Goal: Register for event/course

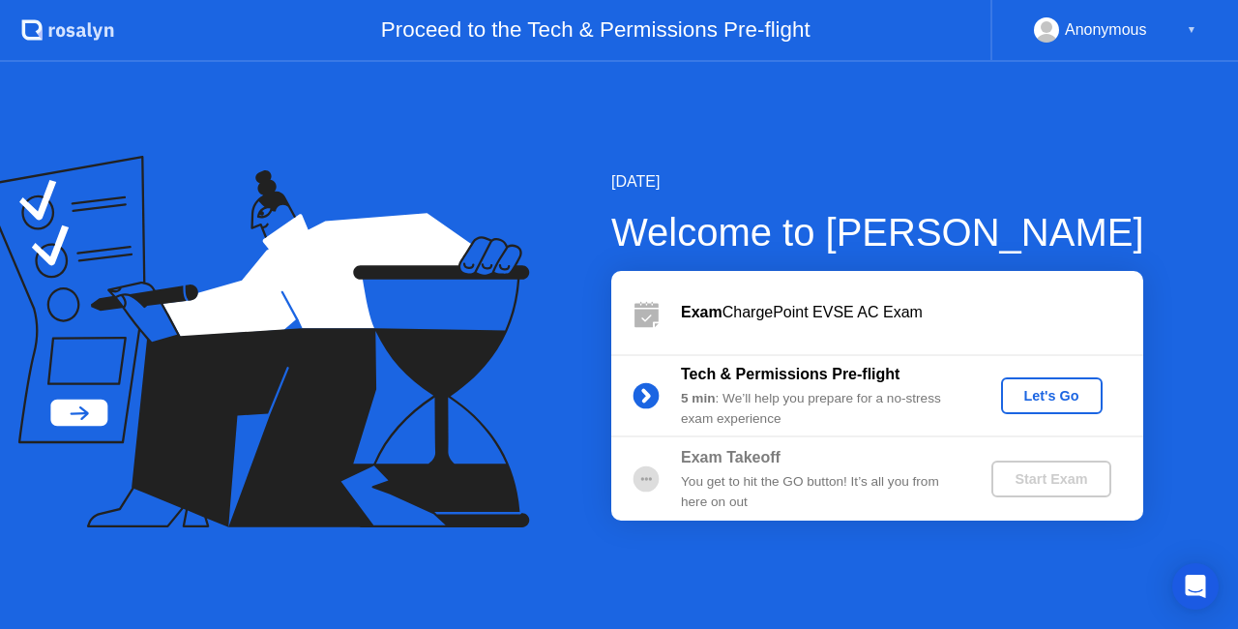
click at [1057, 384] on button "Let's Go" at bounding box center [1052, 395] width 102 height 37
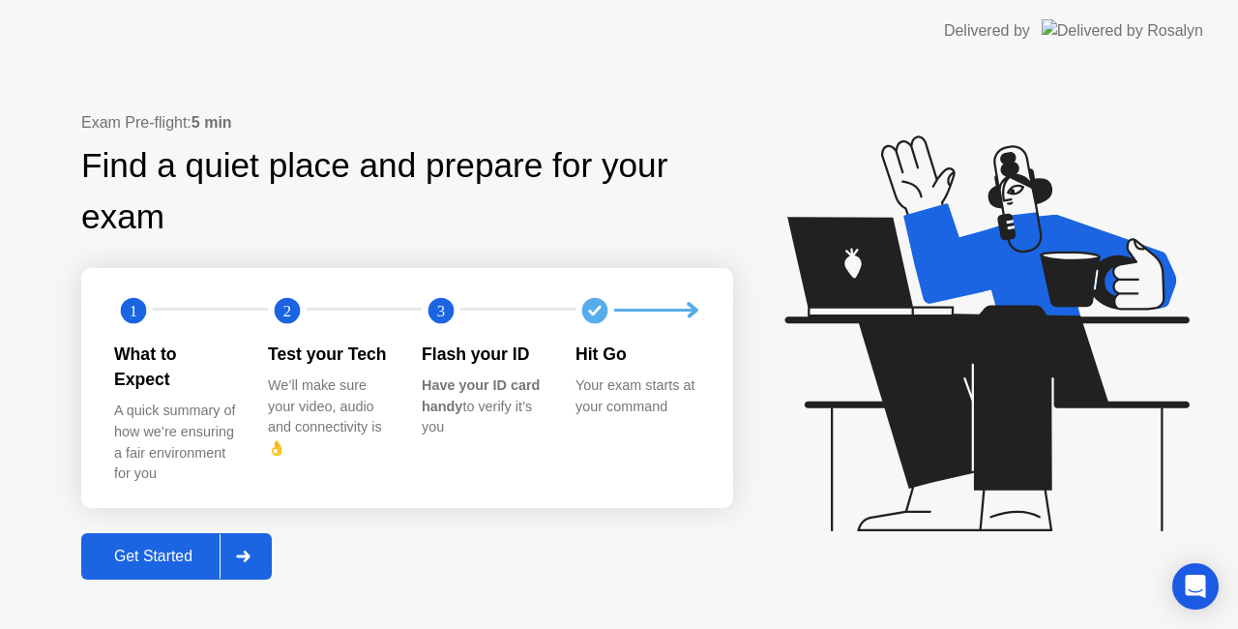
click at [178, 547] on div "Get Started" at bounding box center [153, 555] width 133 height 17
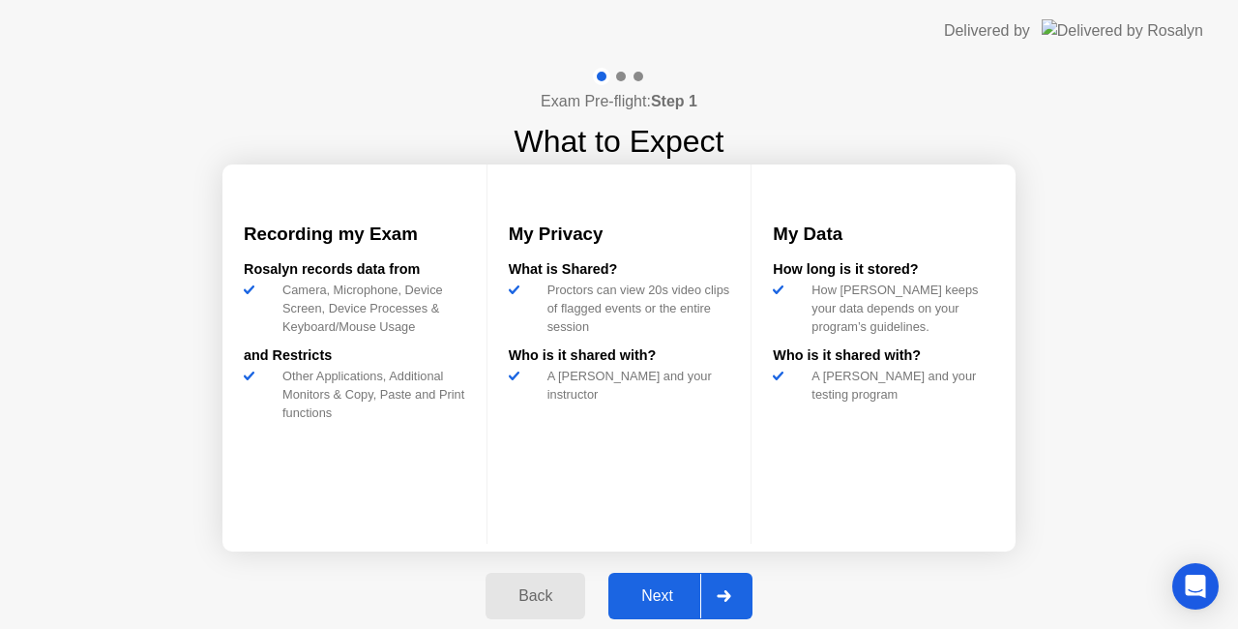
click at [660, 592] on div "Next" at bounding box center [657, 595] width 86 height 17
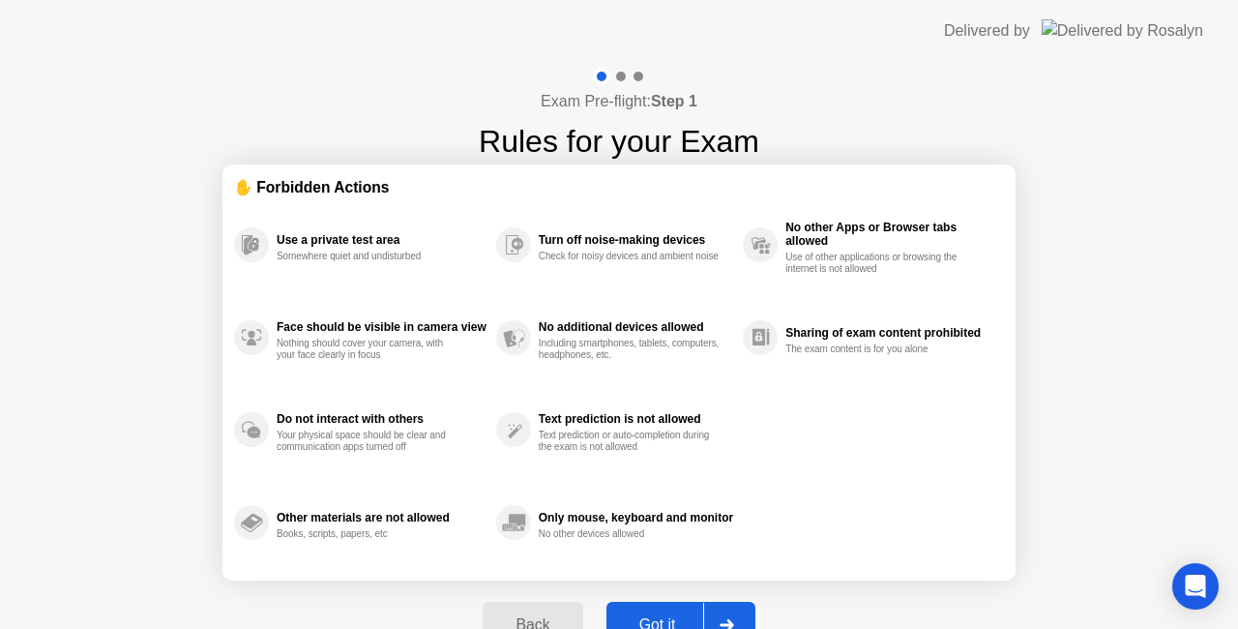
click at [663, 617] on div "Got it" at bounding box center [657, 624] width 91 height 17
select select "**********"
select select "*******"
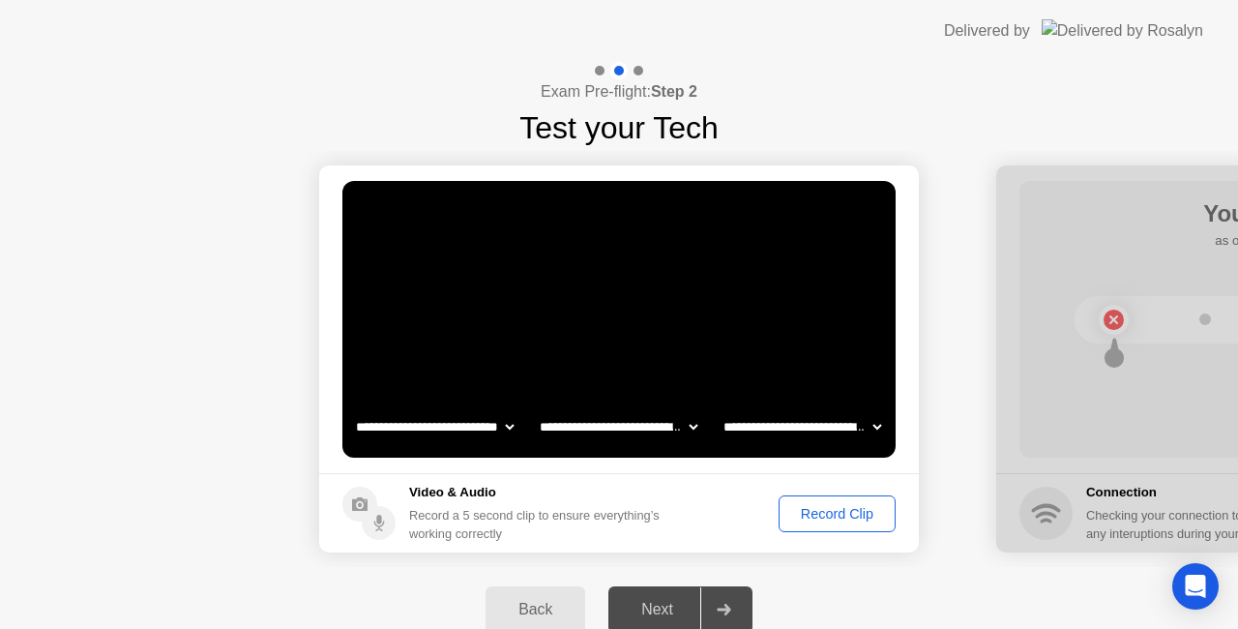
click at [849, 520] on div "Record Clip" at bounding box center [836, 513] width 103 height 15
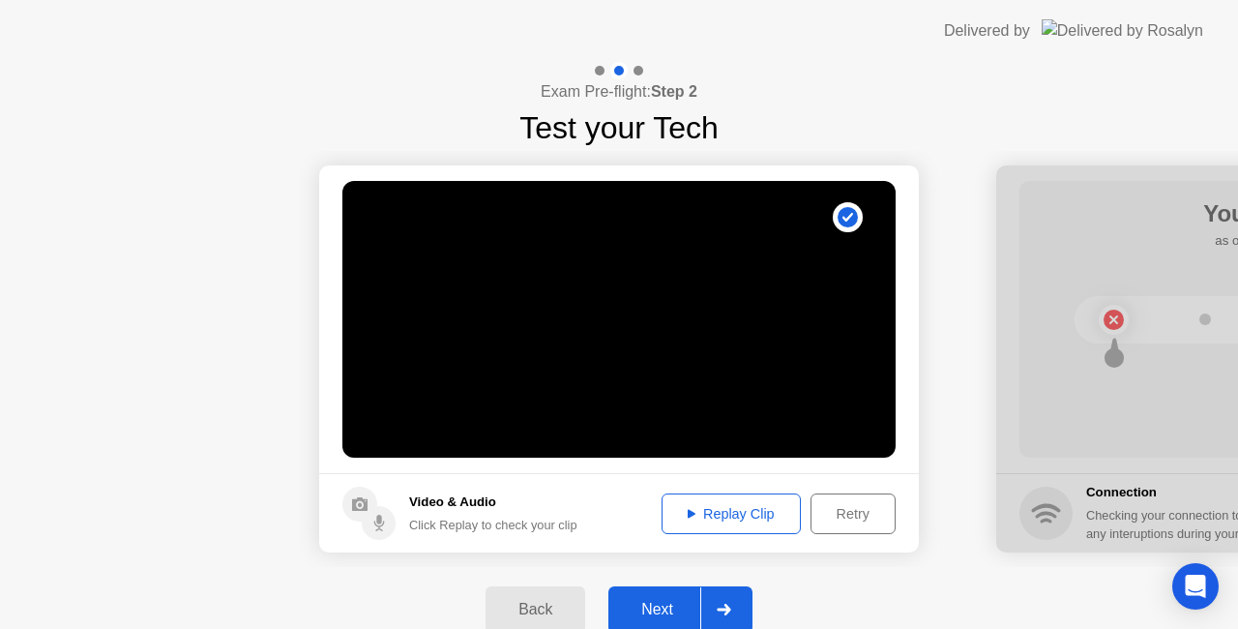
click at [670, 603] on div "Next" at bounding box center [657, 609] width 86 height 17
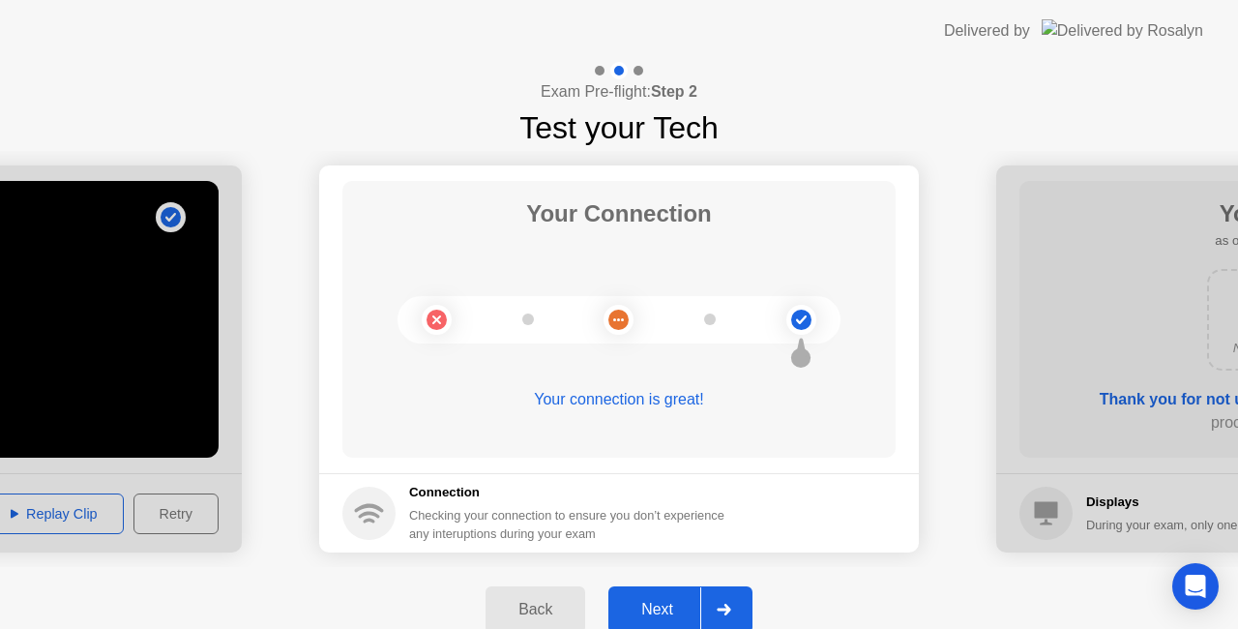
click at [670, 603] on div "Next" at bounding box center [657, 609] width 86 height 17
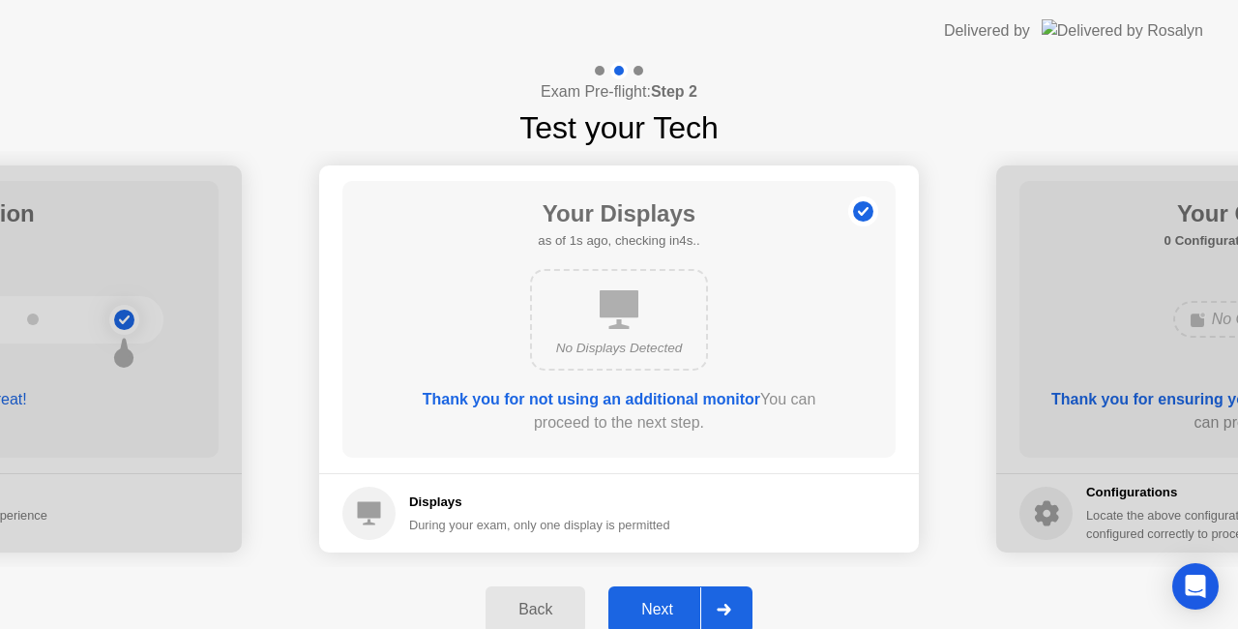
click at [670, 603] on div "Next" at bounding box center [657, 609] width 86 height 17
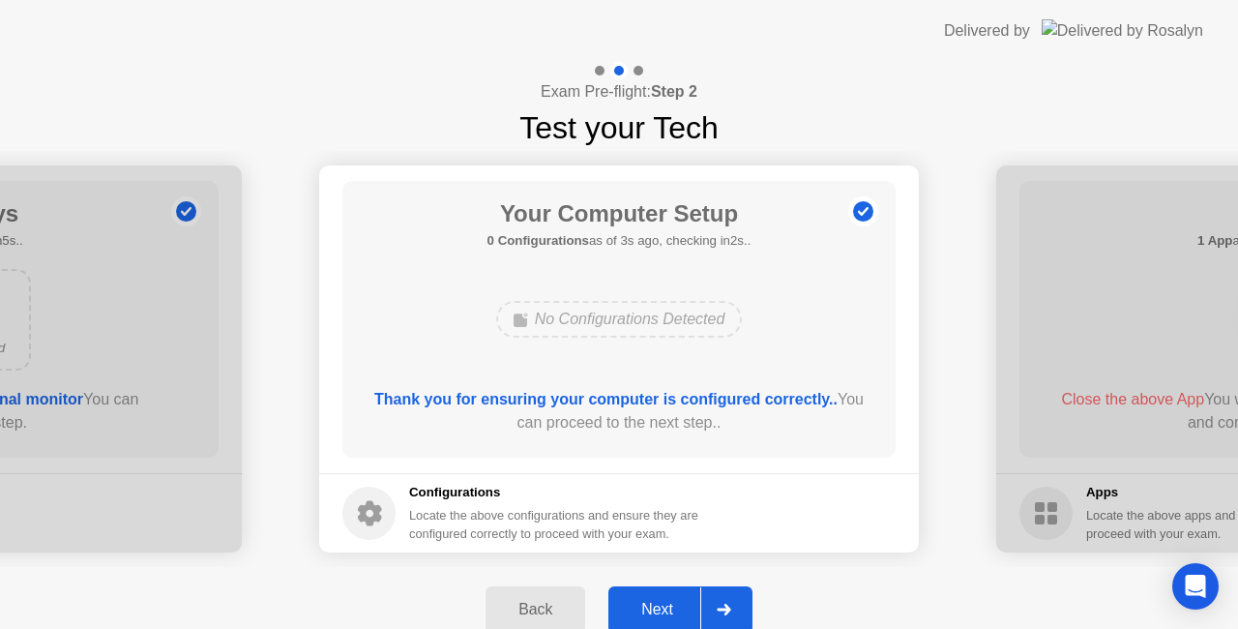
click at [670, 603] on div "Next" at bounding box center [657, 609] width 86 height 17
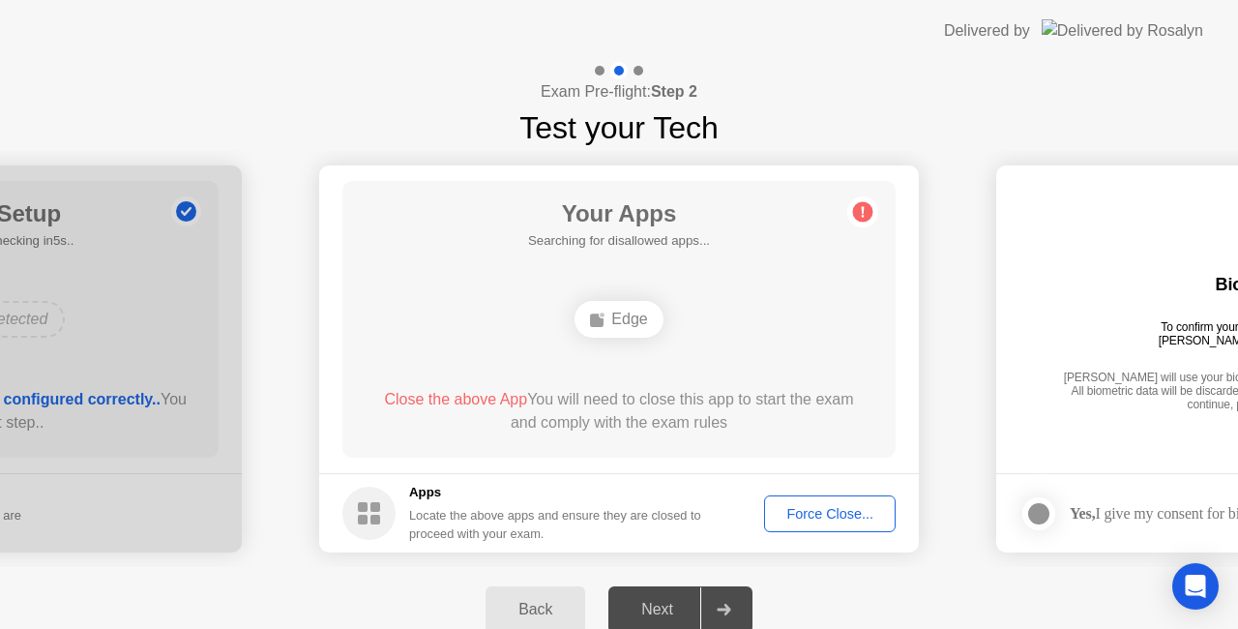
click at [623, 315] on div "Edge" at bounding box center [618, 319] width 88 height 37
click at [634, 325] on div "Edge" at bounding box center [618, 319] width 88 height 37
click at [476, 404] on span "Close the above App" at bounding box center [455, 399] width 143 height 16
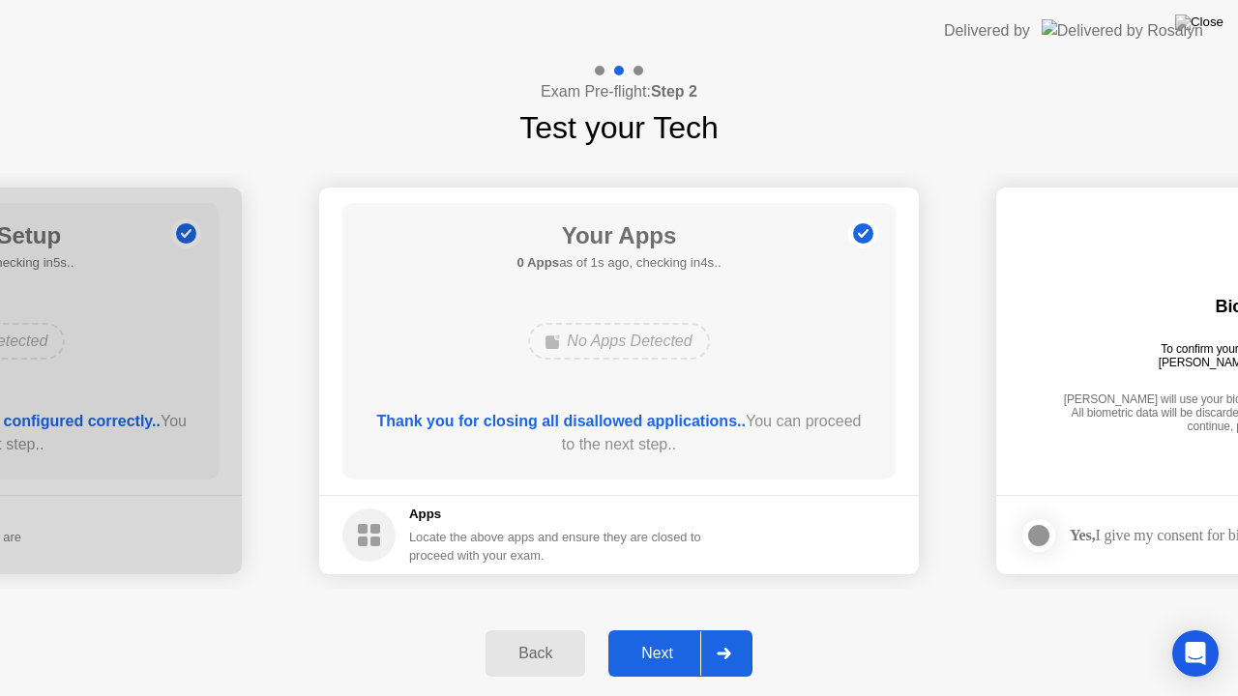
click at [664, 628] on div "Next" at bounding box center [657, 653] width 86 height 17
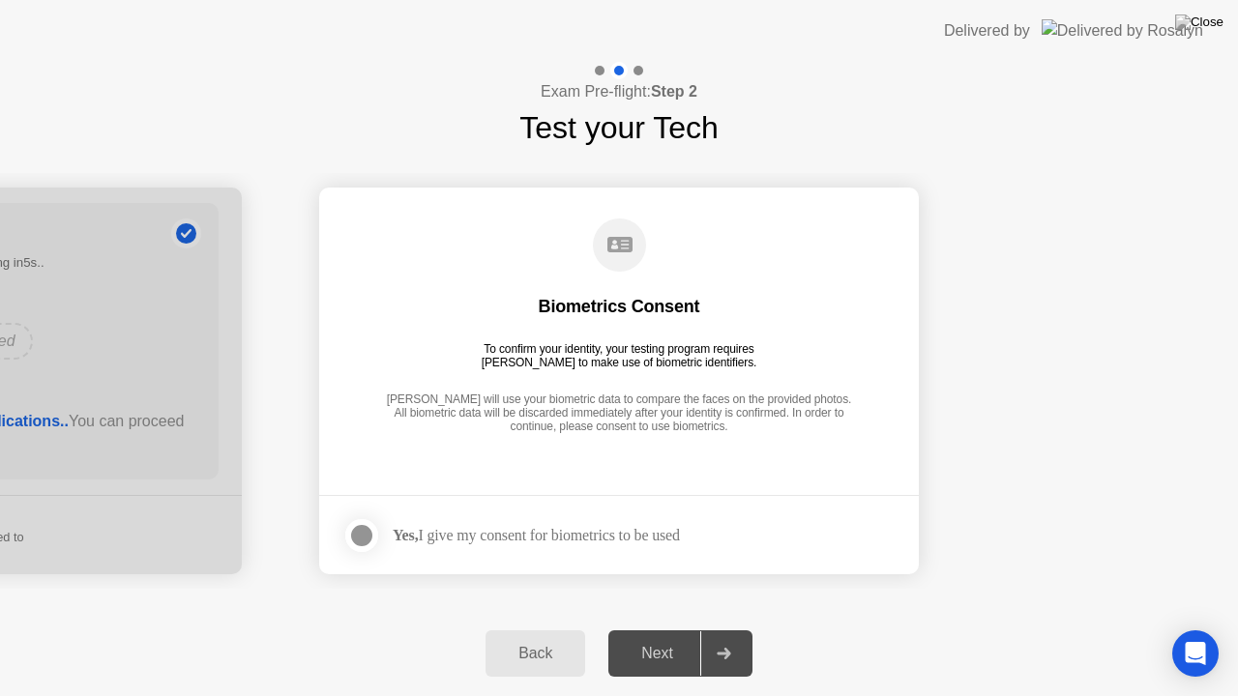
click at [363, 537] on div at bounding box center [361, 535] width 23 height 23
click at [671, 628] on div "Next" at bounding box center [657, 653] width 86 height 17
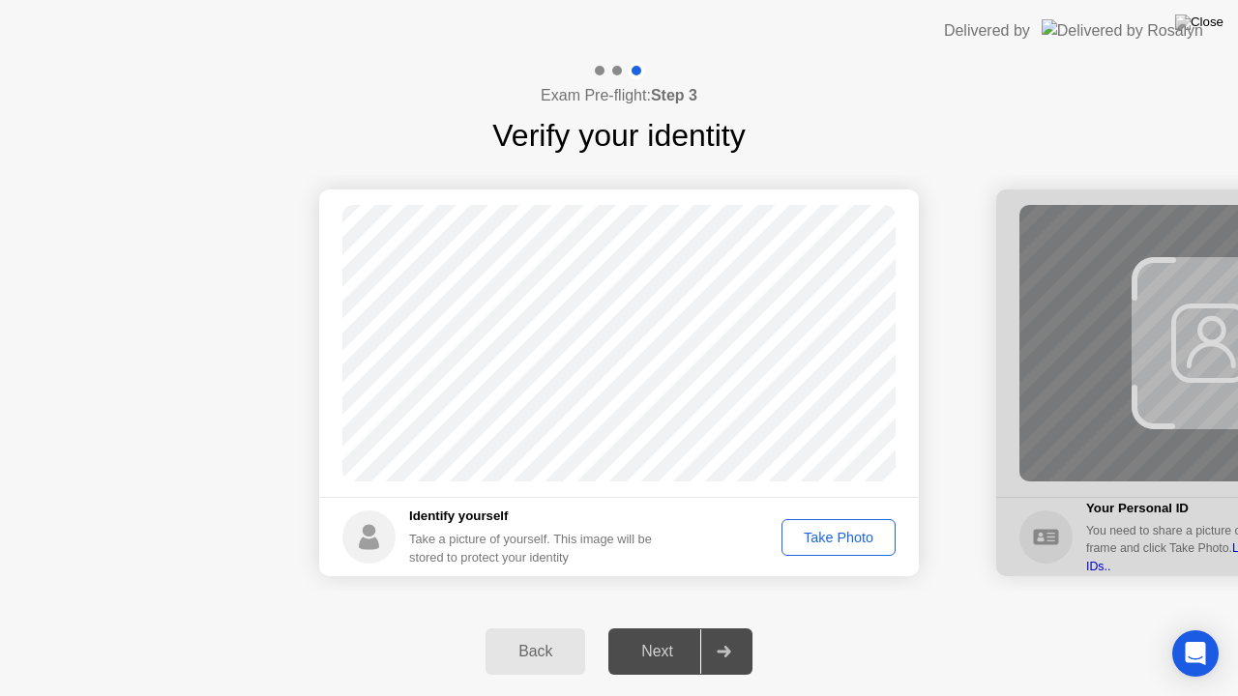
click at [843, 530] on div "Take Photo" at bounding box center [838, 537] width 101 height 15
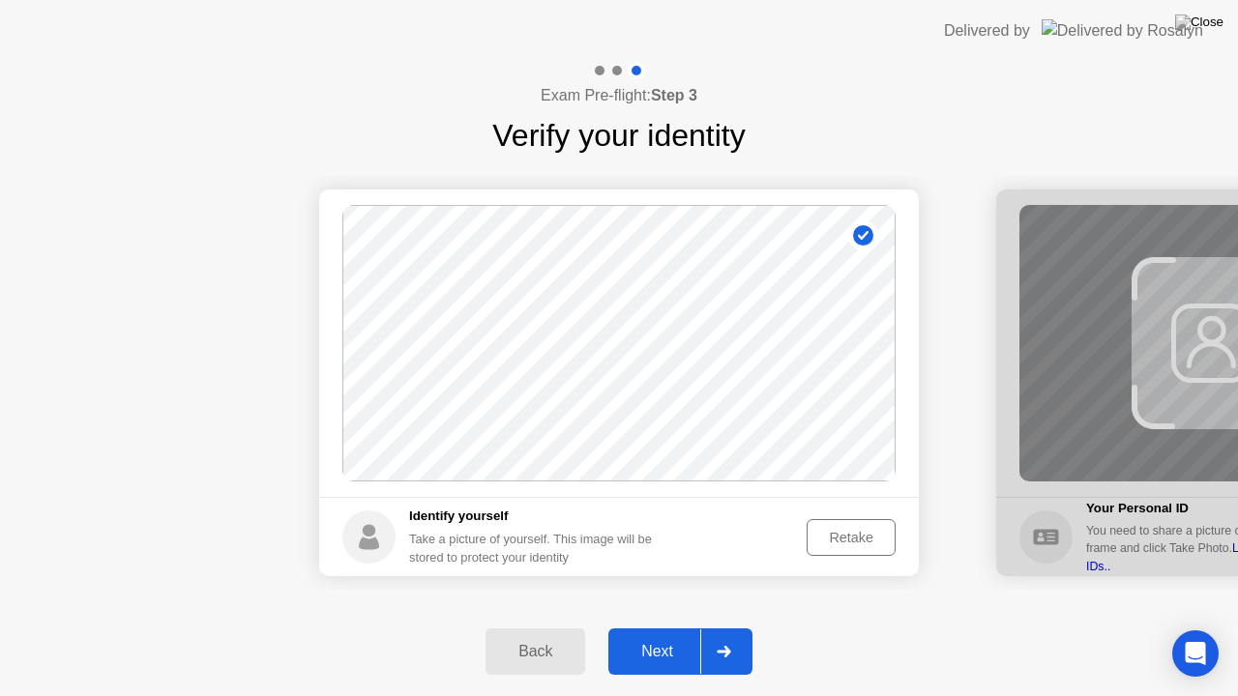
click at [638, 628] on button "Next" at bounding box center [680, 652] width 144 height 46
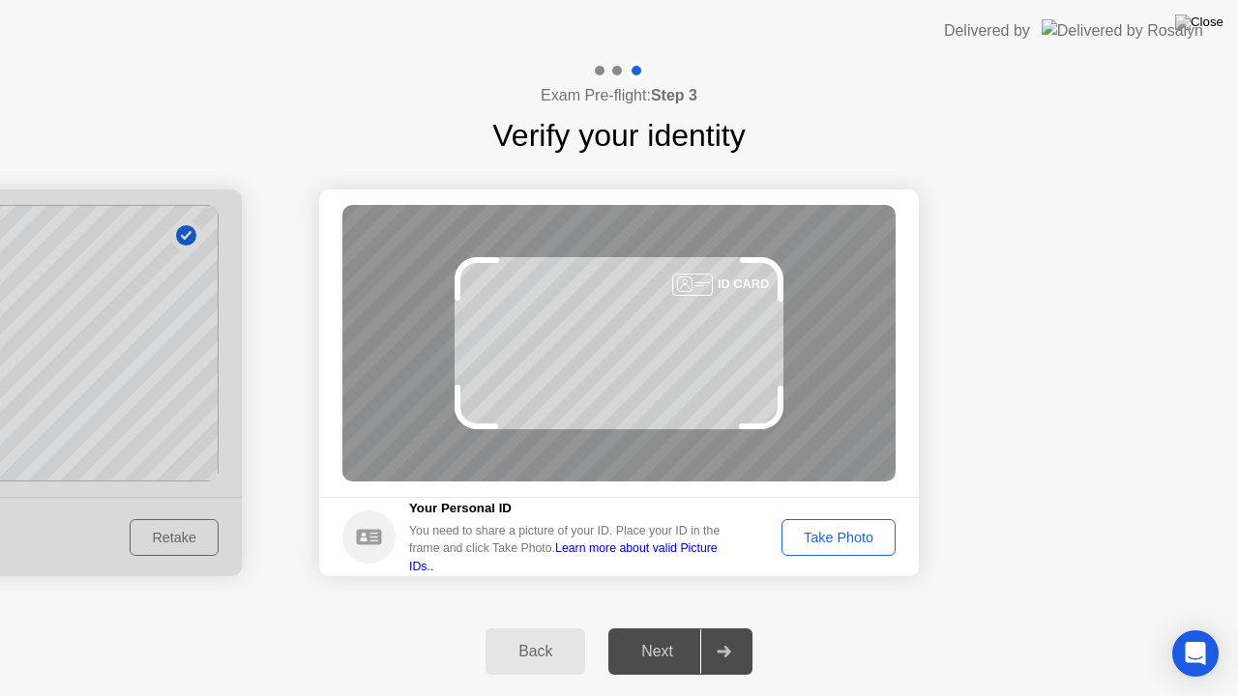
click at [814, 540] on div "Take Photo" at bounding box center [838, 537] width 101 height 15
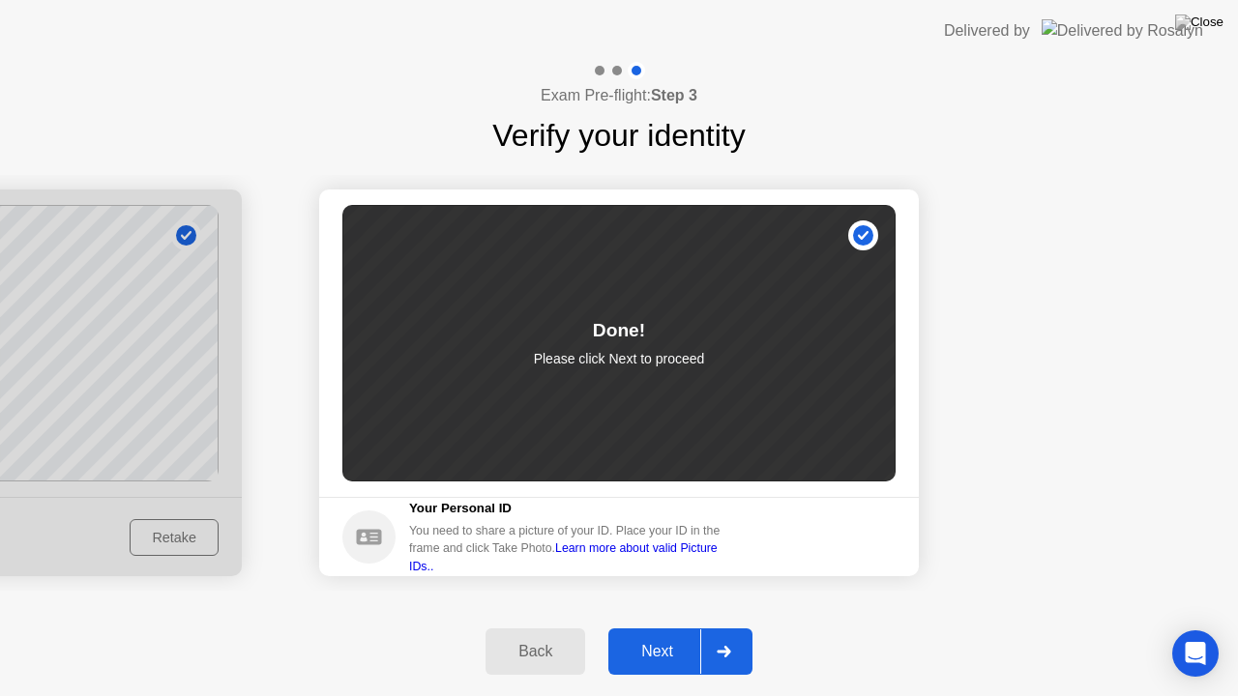
click at [656, 628] on div "Next" at bounding box center [657, 651] width 86 height 17
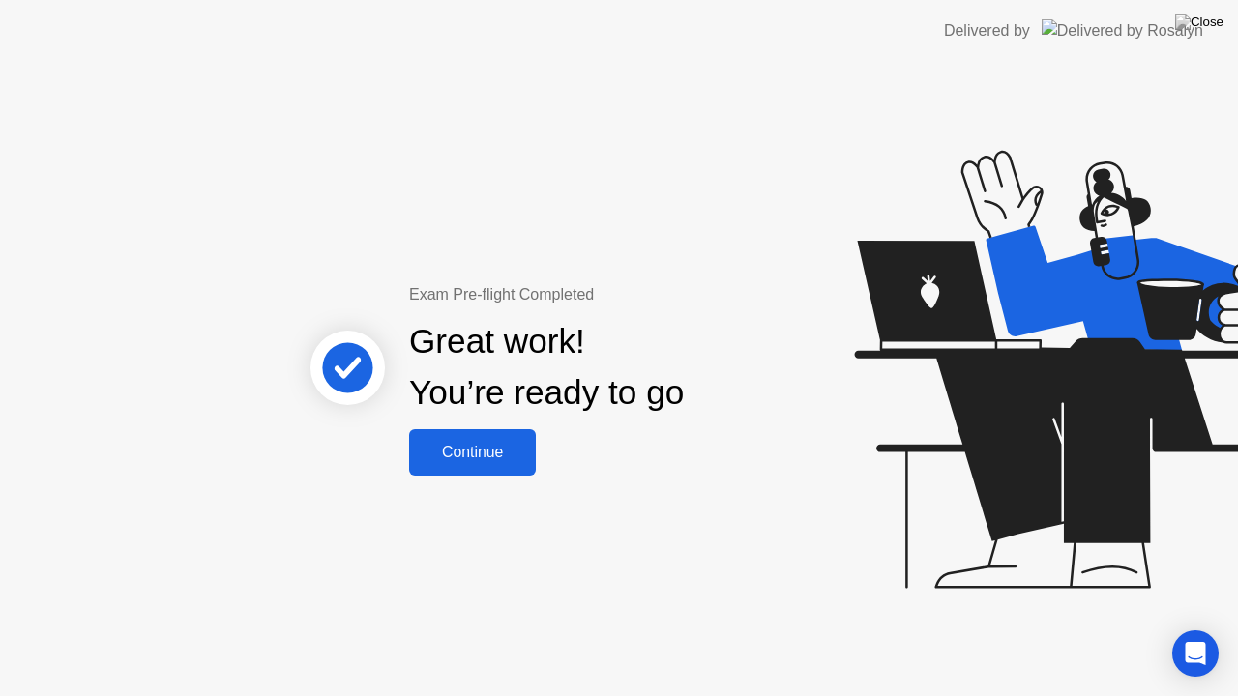
click at [505, 456] on div "Continue" at bounding box center [472, 452] width 115 height 17
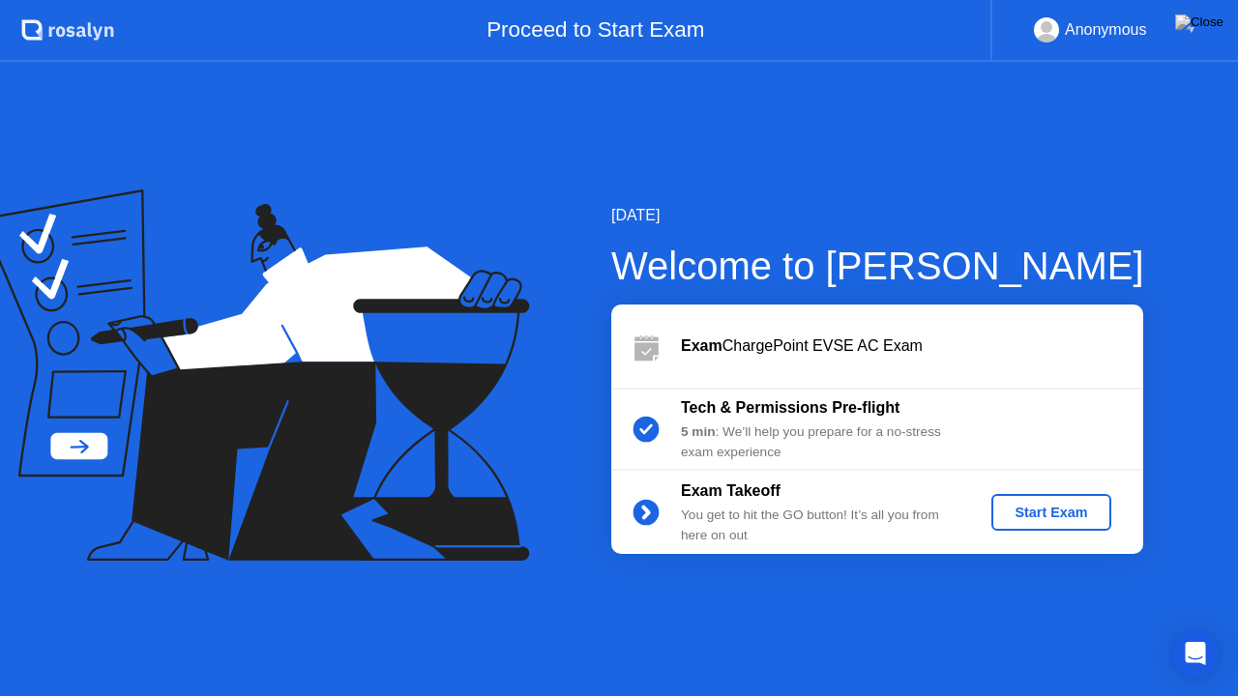
click at [1046, 507] on div "Start Exam" at bounding box center [1050, 512] width 103 height 15
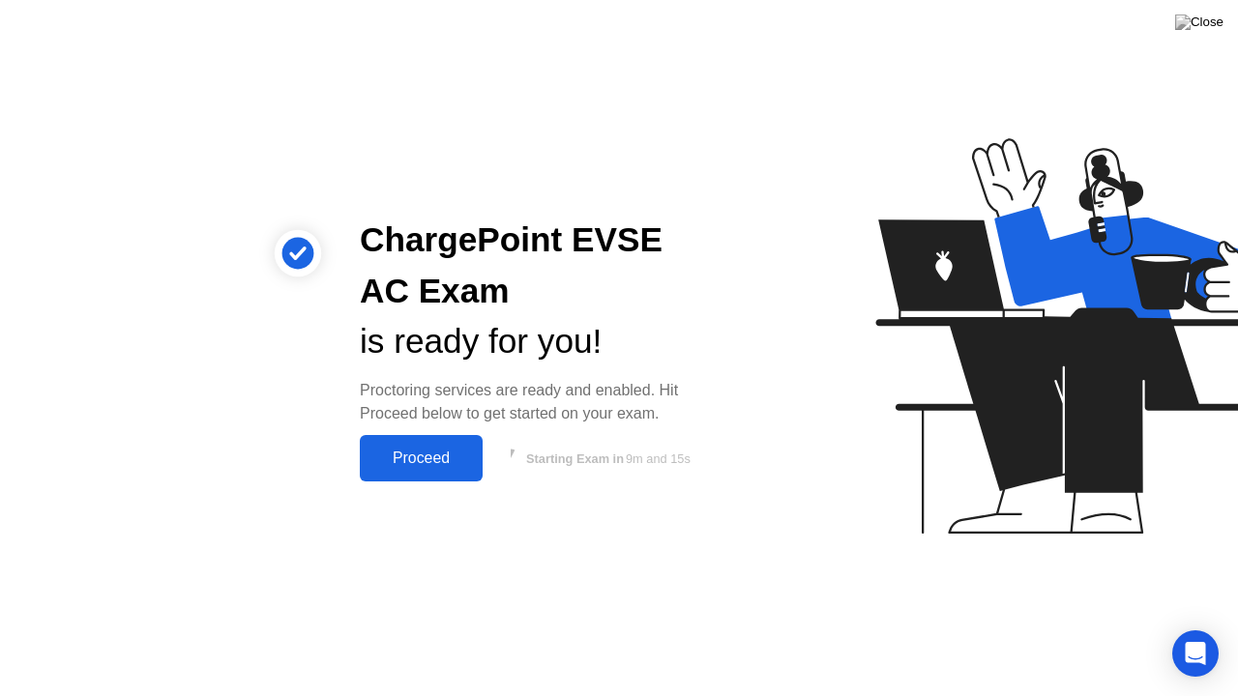
click at [422, 460] on div "Proceed" at bounding box center [421, 458] width 111 height 17
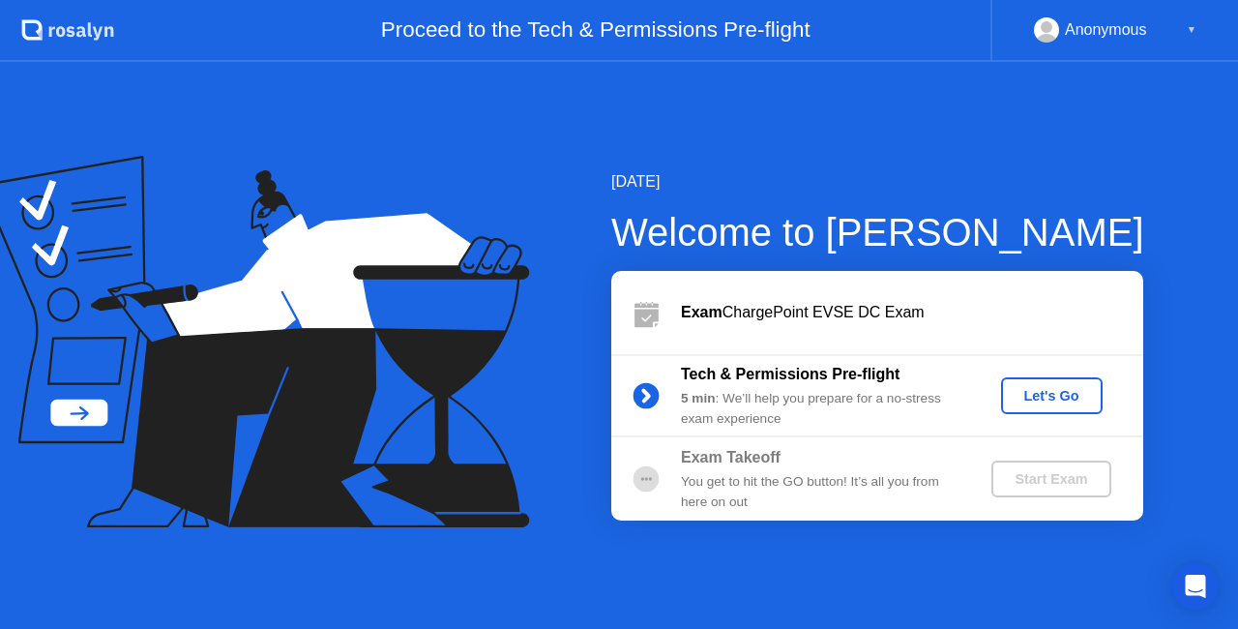
click at [1057, 408] on button "Let's Go" at bounding box center [1052, 395] width 102 height 37
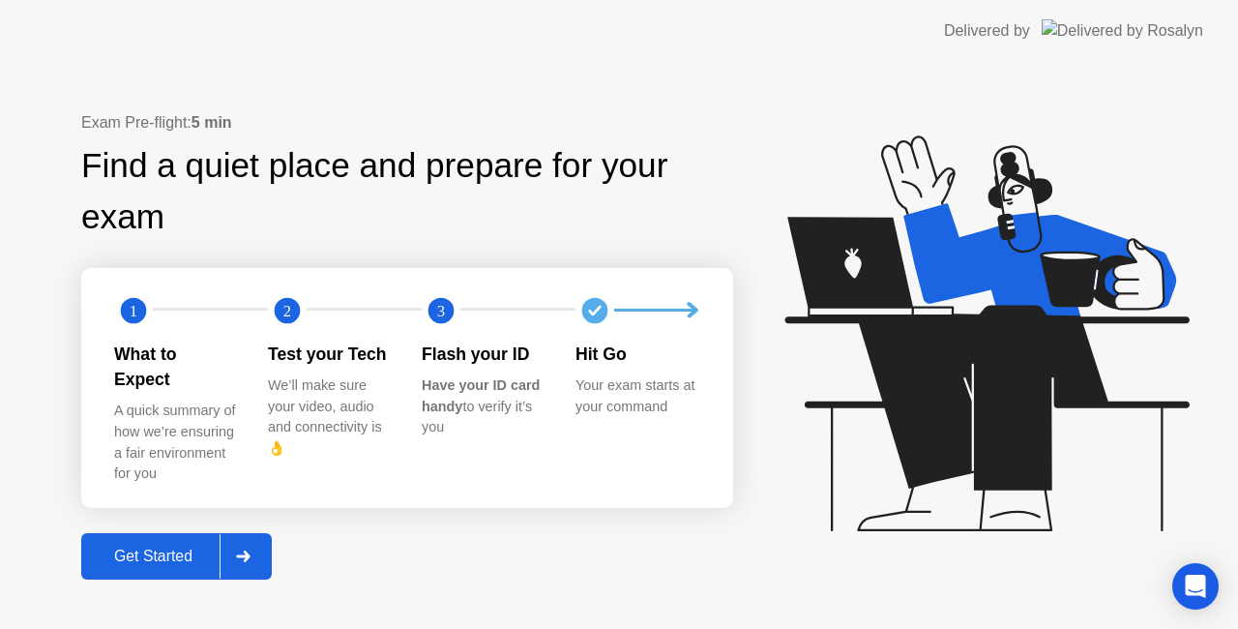
click at [176, 533] on button "Get Started" at bounding box center [176, 556] width 191 height 46
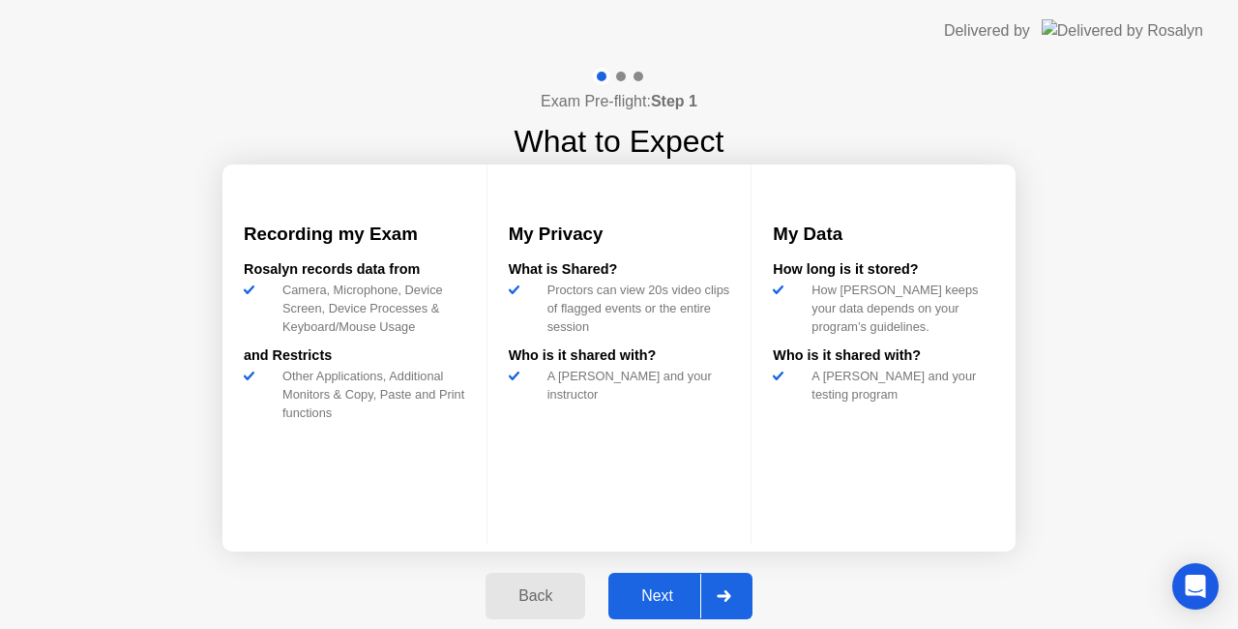
click at [627, 580] on button "Next" at bounding box center [680, 596] width 144 height 46
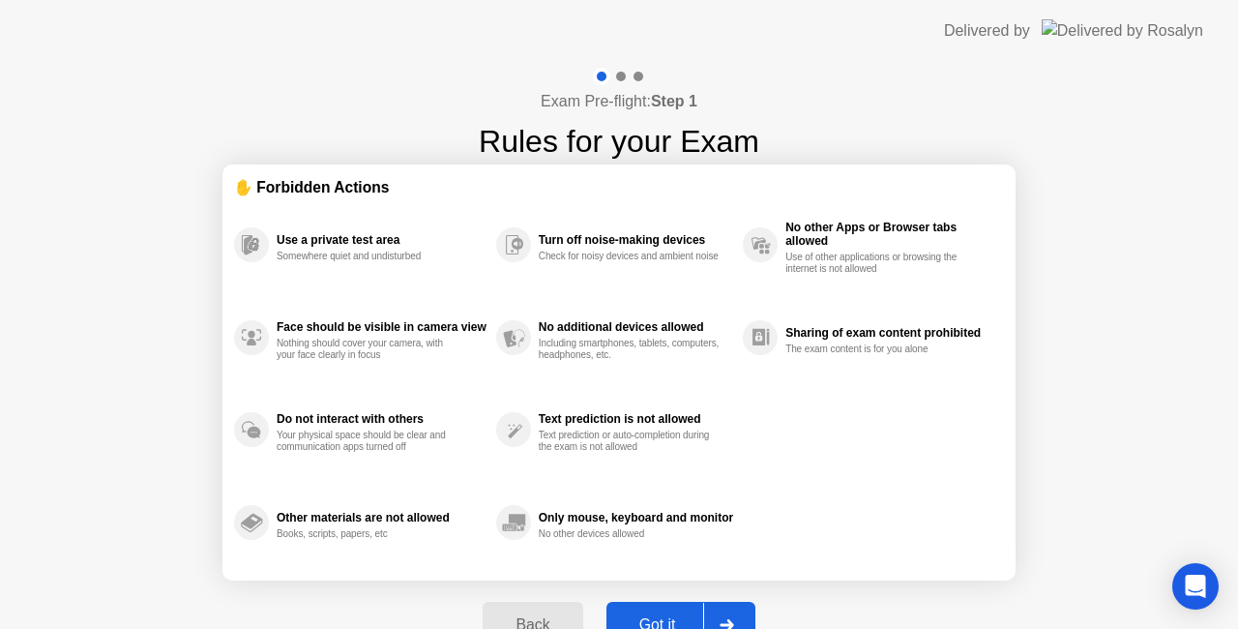
click at [677, 620] on div "Got it" at bounding box center [657, 624] width 91 height 17
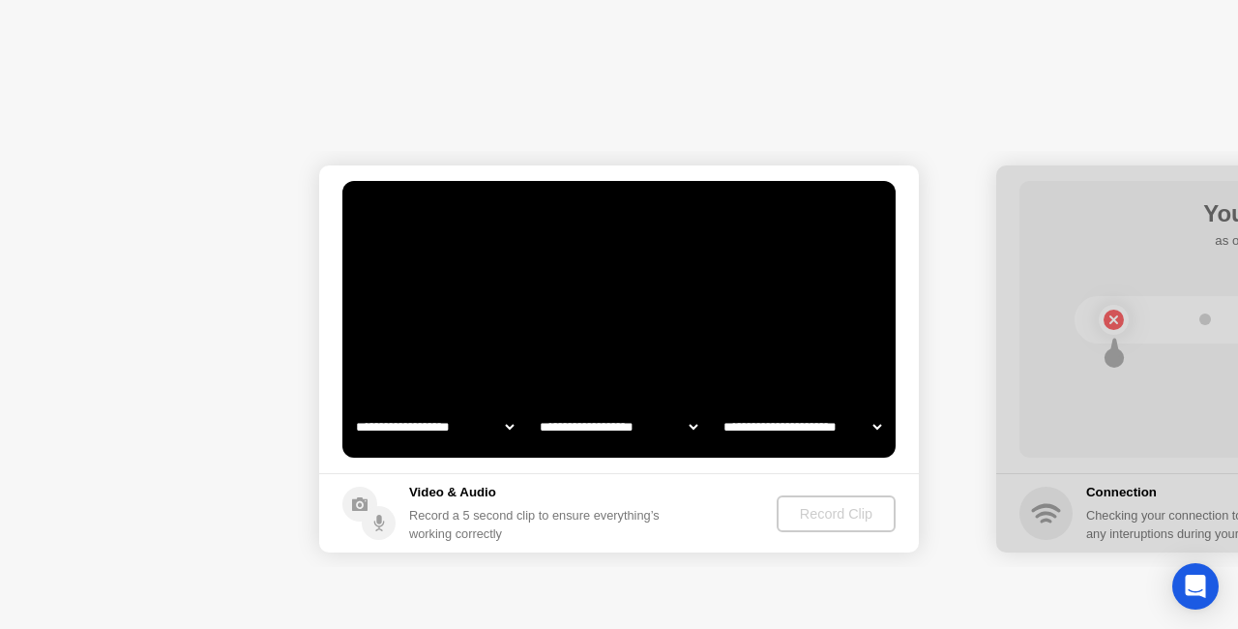
select select "**********"
select select "*******"
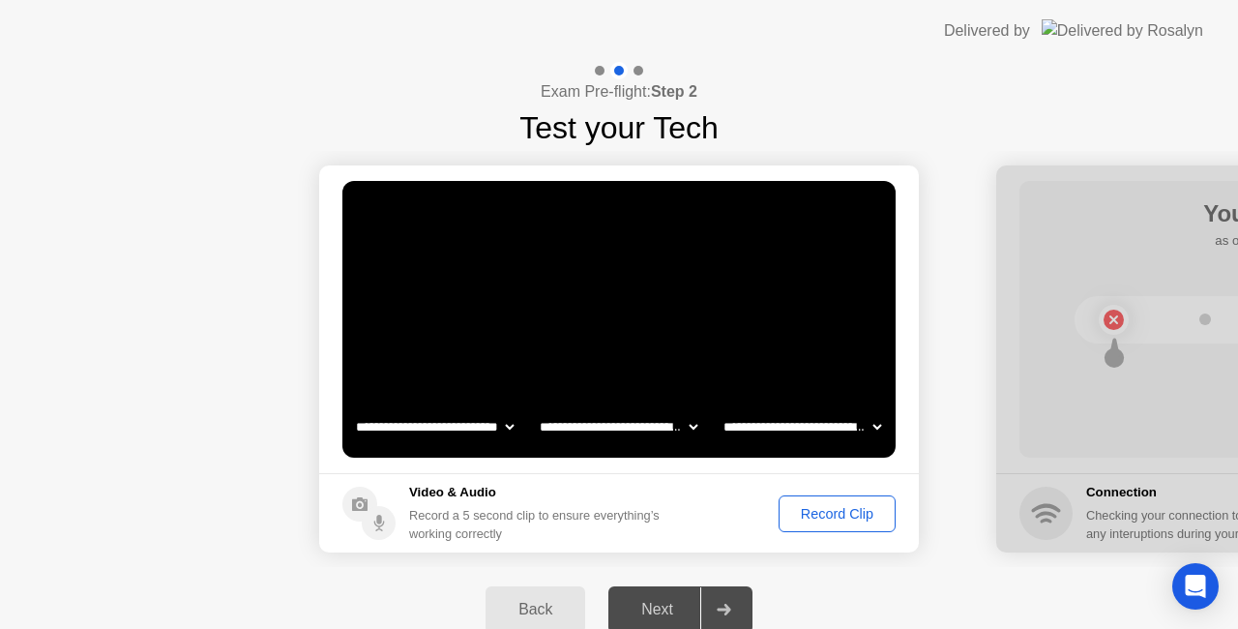
click at [841, 519] on div "Record Clip" at bounding box center [836, 513] width 103 height 15
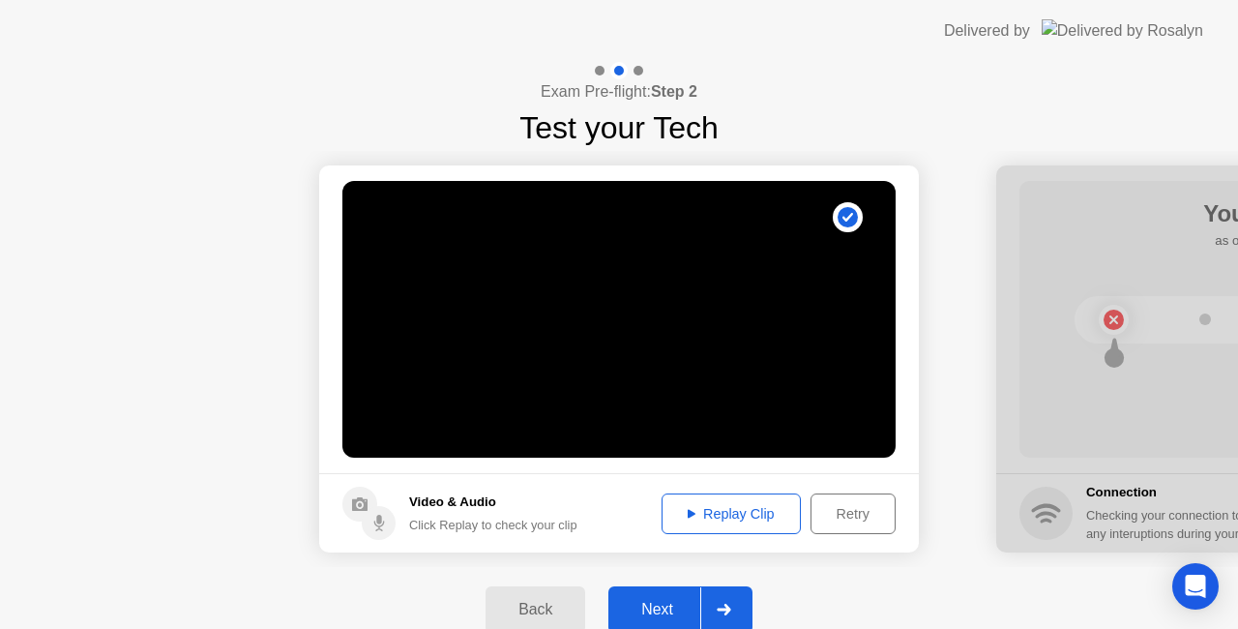
click at [663, 592] on button "Next" at bounding box center [680, 609] width 144 height 46
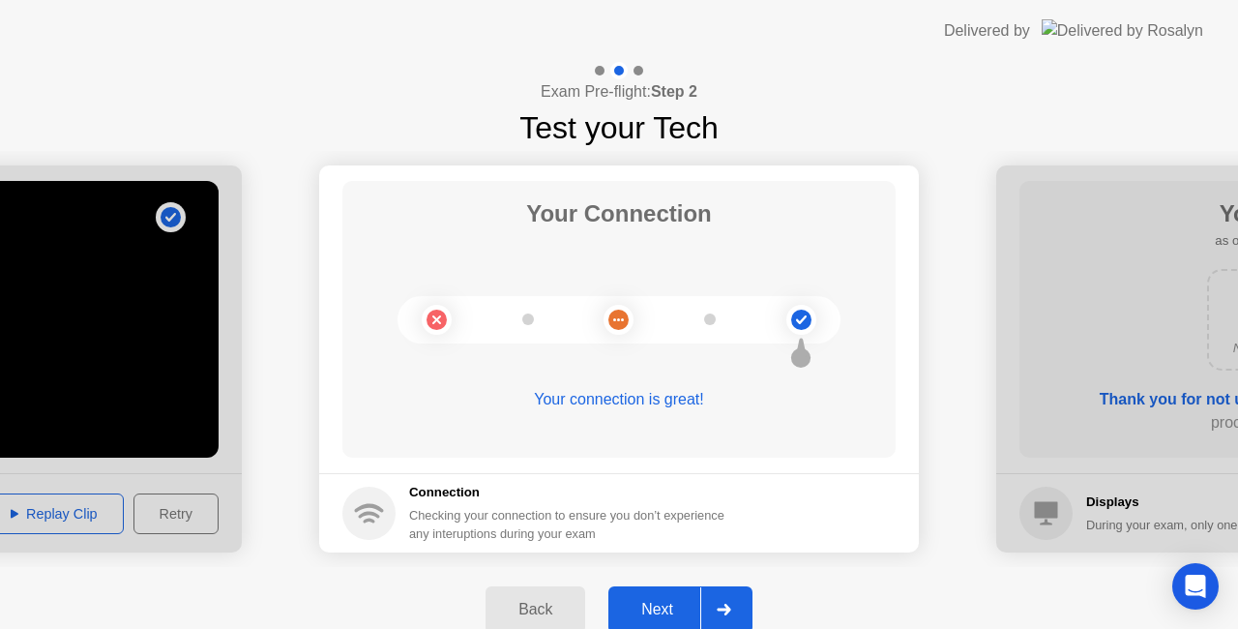
click at [669, 604] on div "Next" at bounding box center [657, 609] width 86 height 17
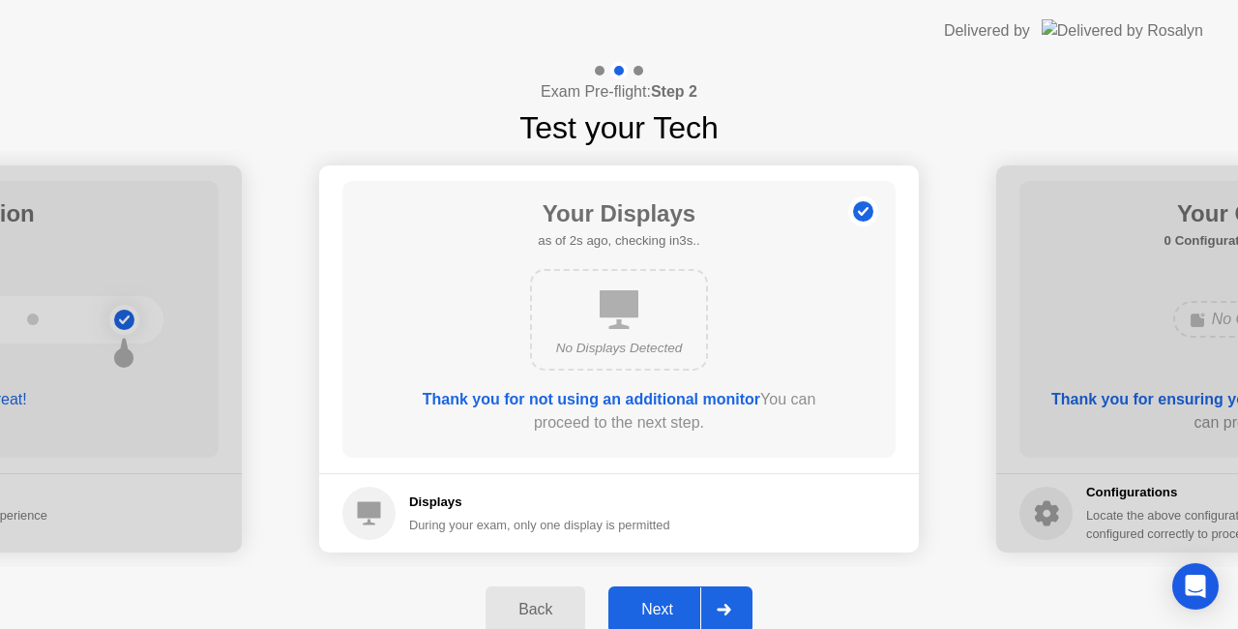
click at [669, 604] on div "Next" at bounding box center [657, 609] width 86 height 17
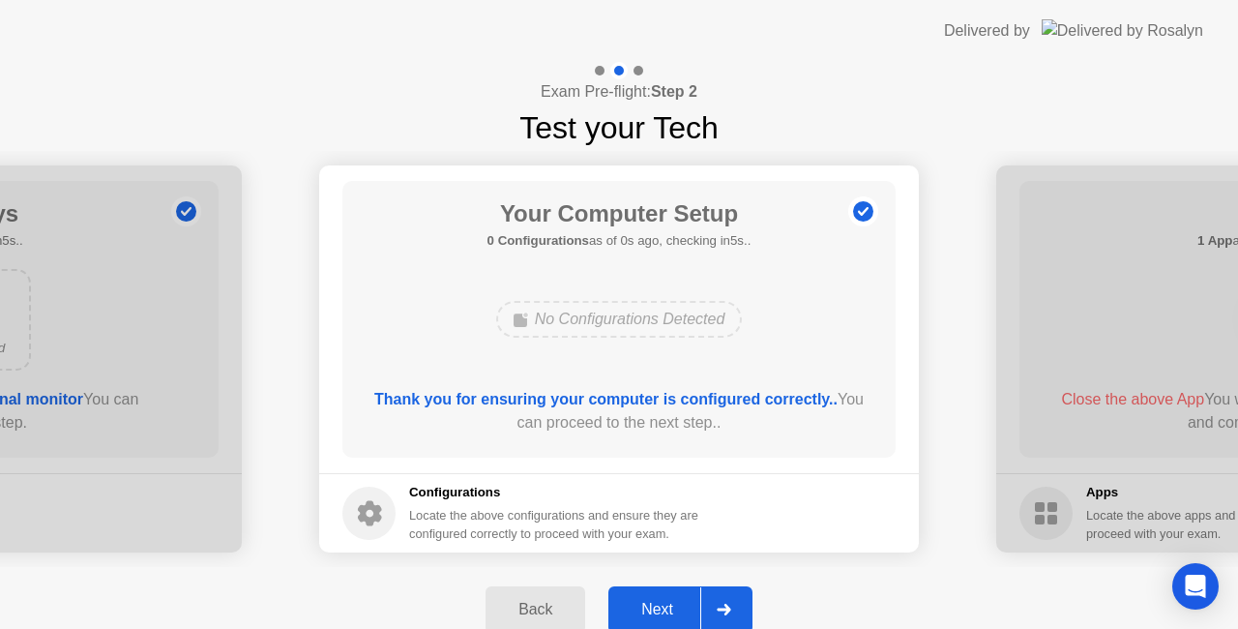
click at [669, 604] on div "Next" at bounding box center [657, 609] width 86 height 17
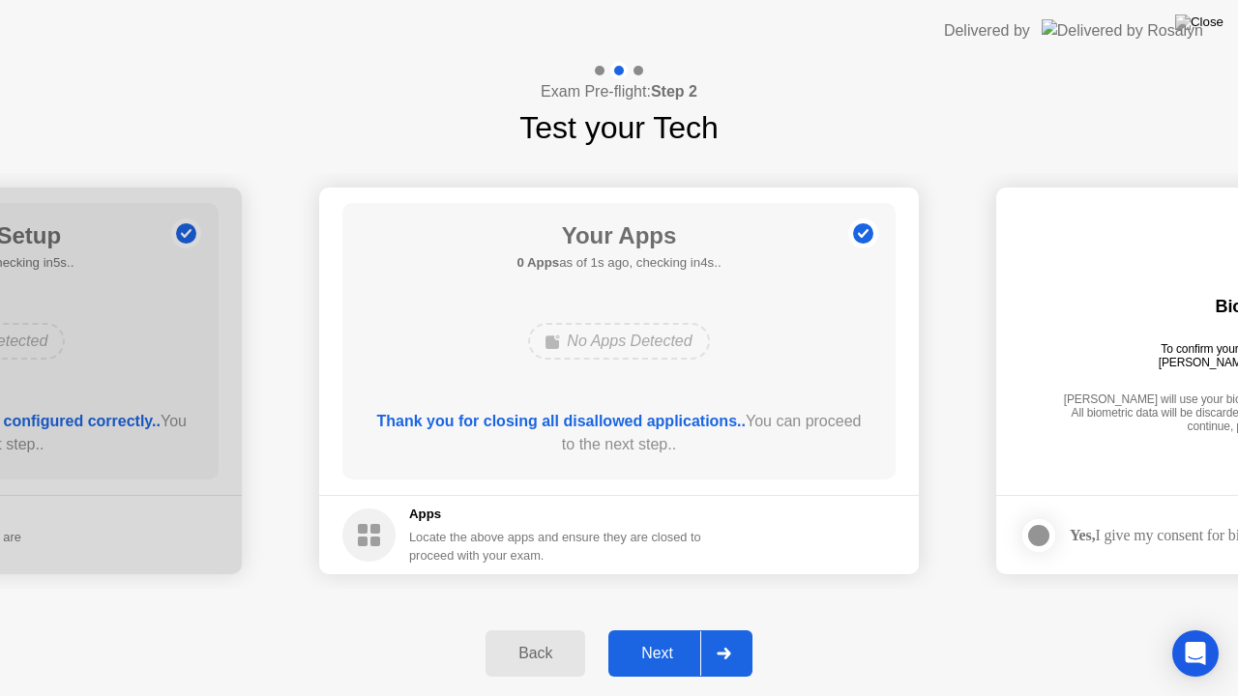
click at [665, 628] on div "Next" at bounding box center [657, 653] width 86 height 17
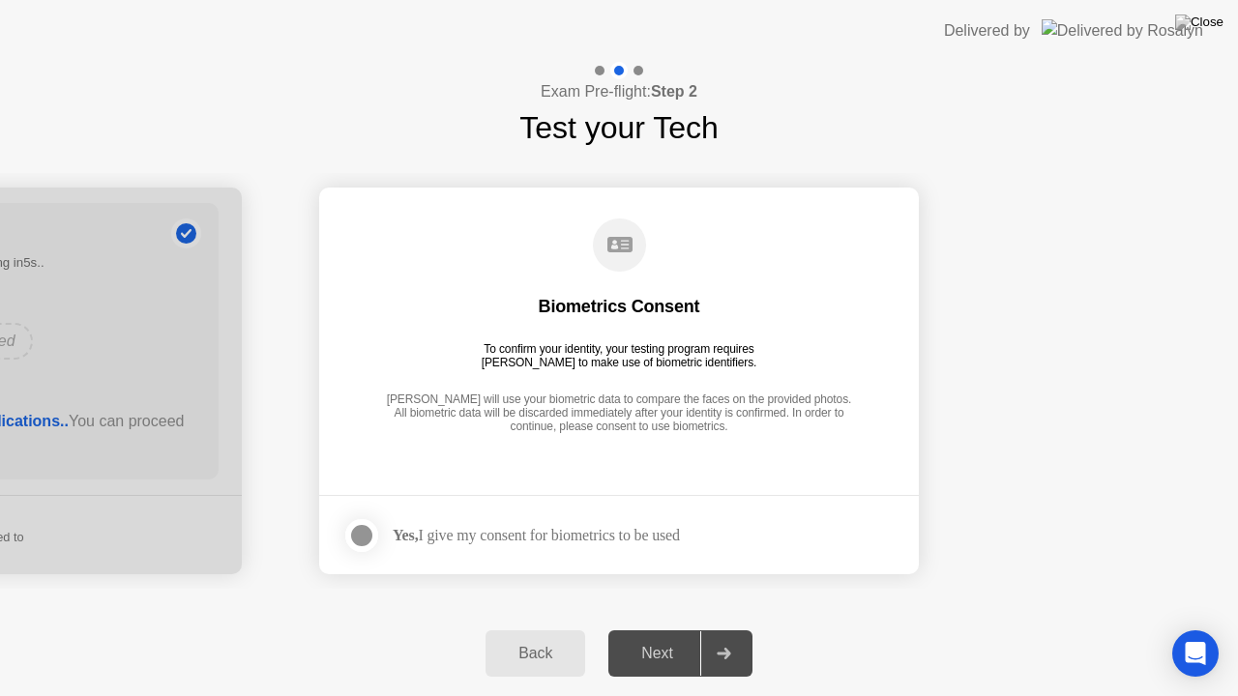
click at [360, 538] on div at bounding box center [361, 535] width 23 height 23
click at [672, 628] on div "Next" at bounding box center [657, 653] width 86 height 17
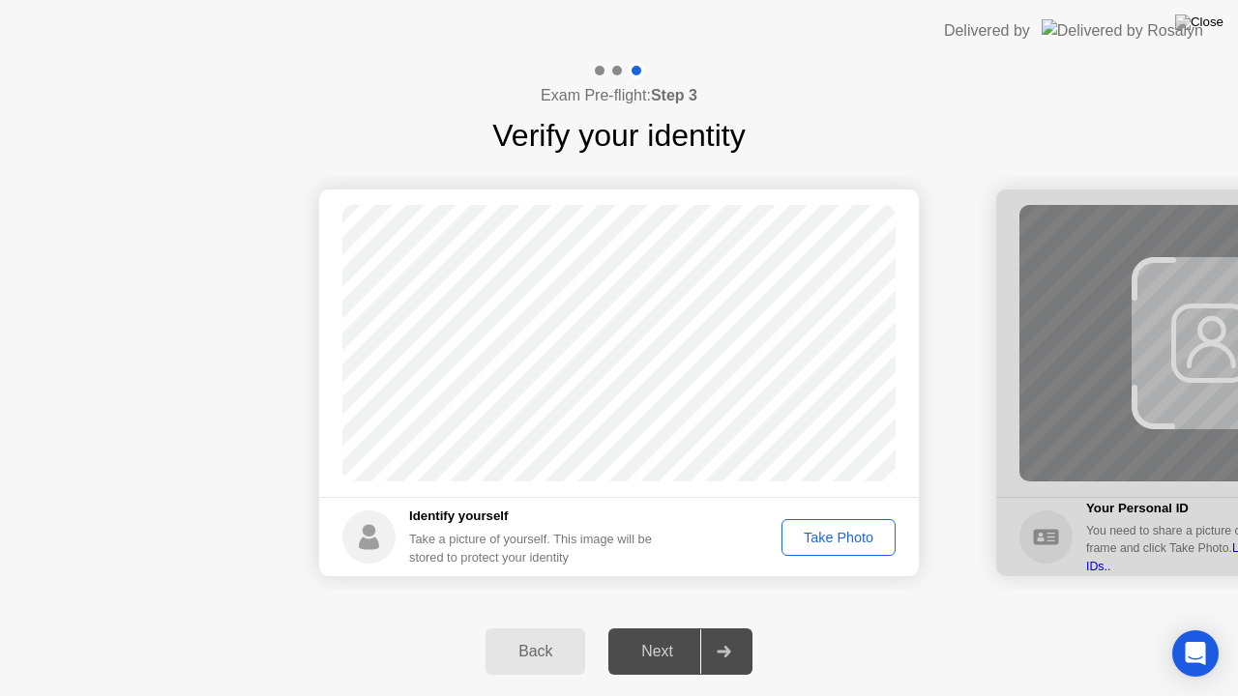
click at [843, 544] on div "Take Photo" at bounding box center [838, 537] width 101 height 15
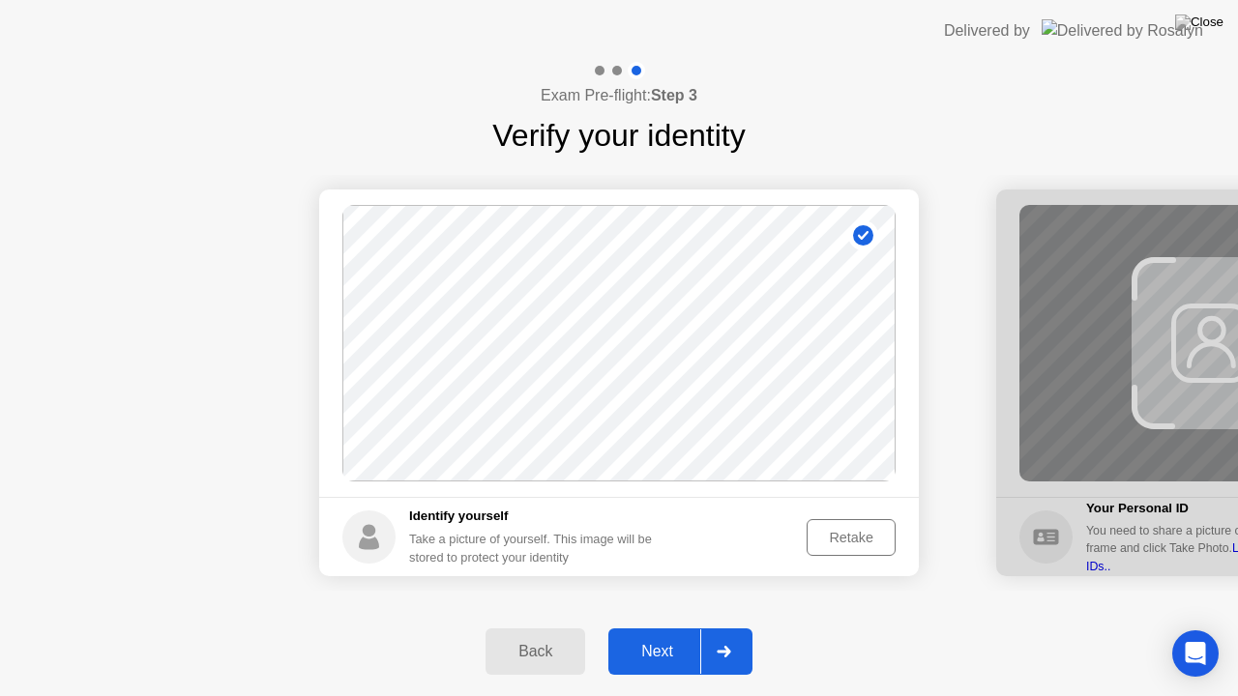
click at [661, 628] on div "Next" at bounding box center [657, 651] width 86 height 17
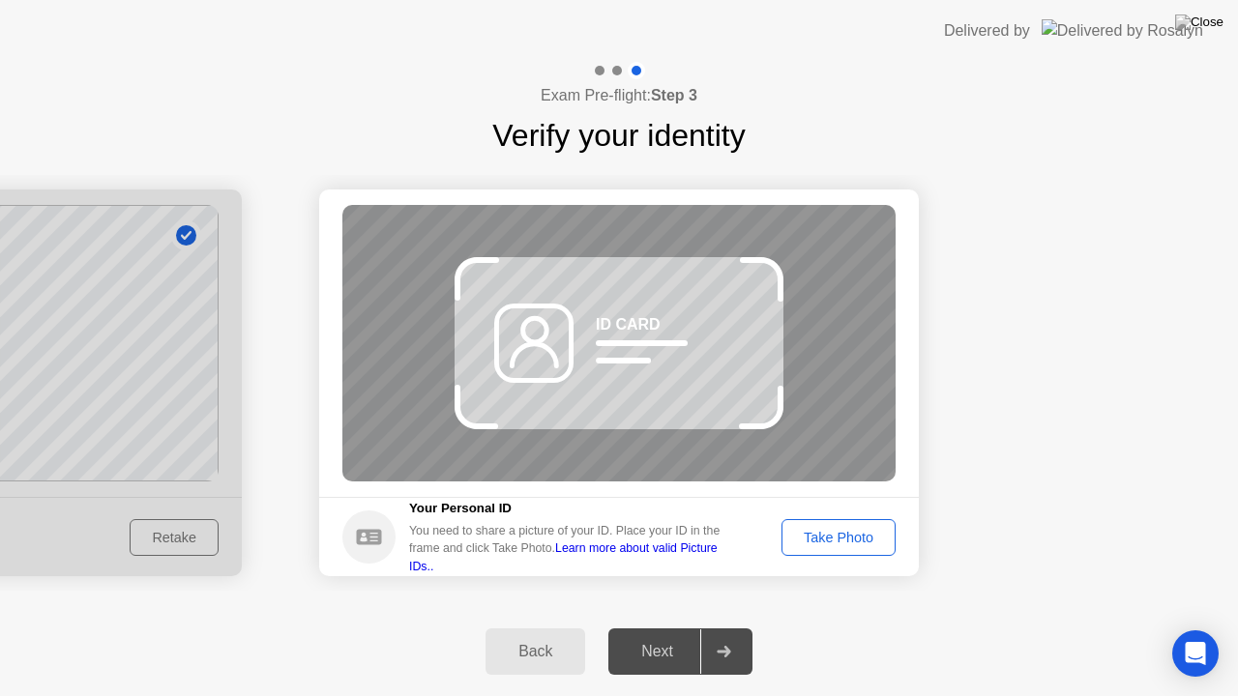
click at [826, 542] on div "Take Photo" at bounding box center [838, 537] width 101 height 15
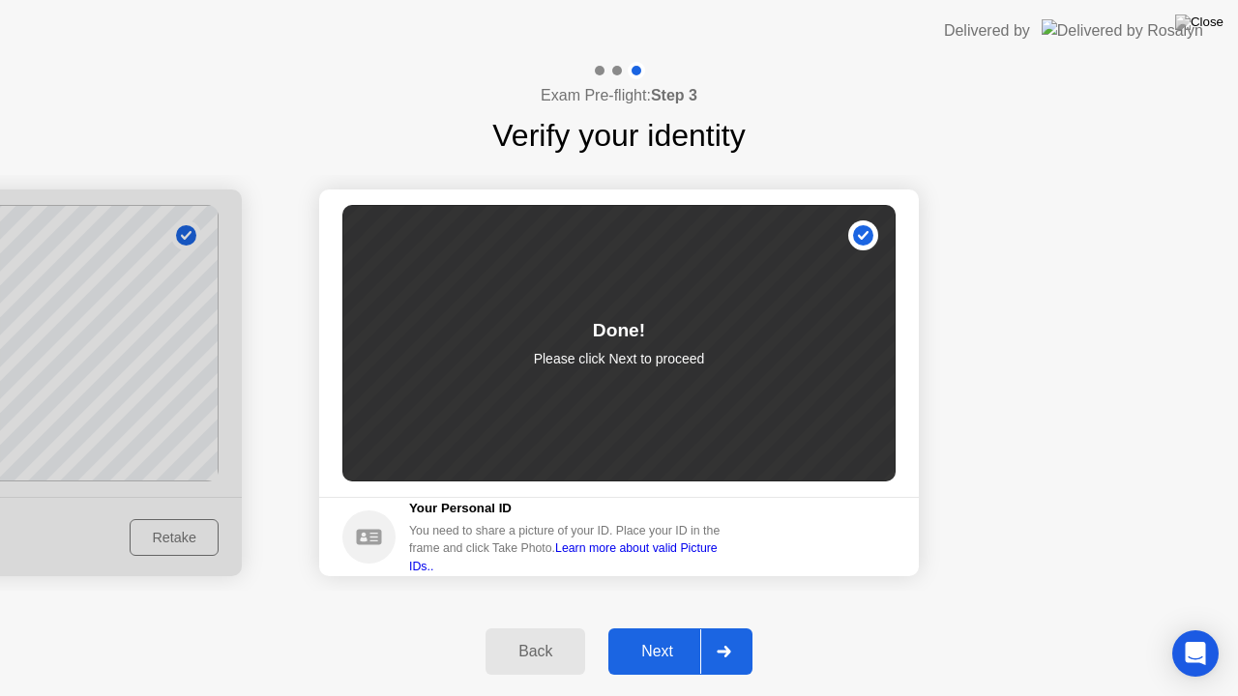
click at [667, 628] on div "Next" at bounding box center [657, 651] width 86 height 17
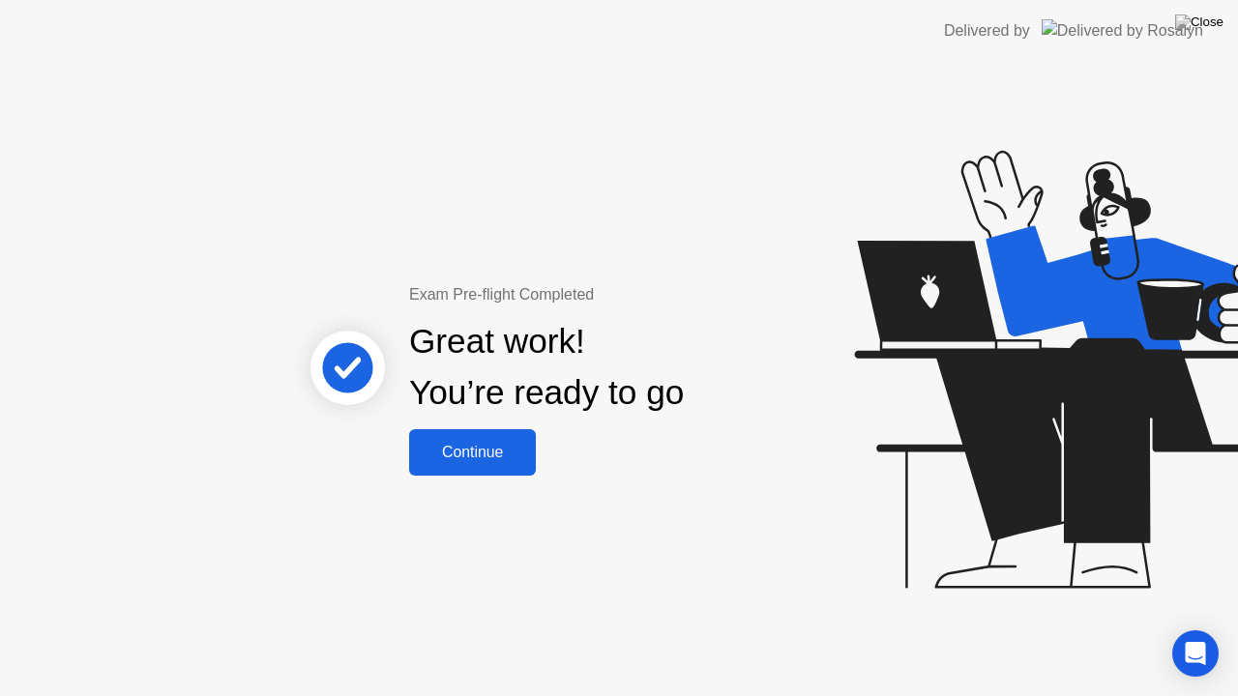
click at [483, 454] on div "Continue" at bounding box center [472, 452] width 115 height 17
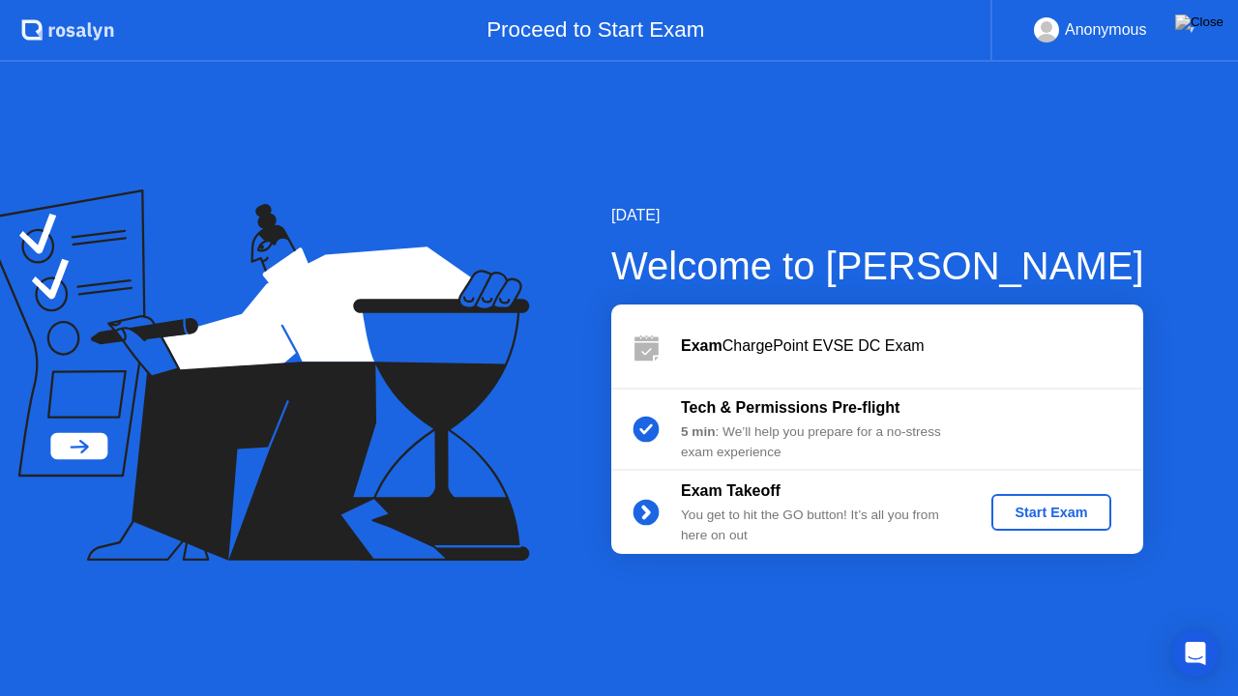
click at [1029, 524] on button "Start Exam" at bounding box center [1050, 512] width 119 height 37
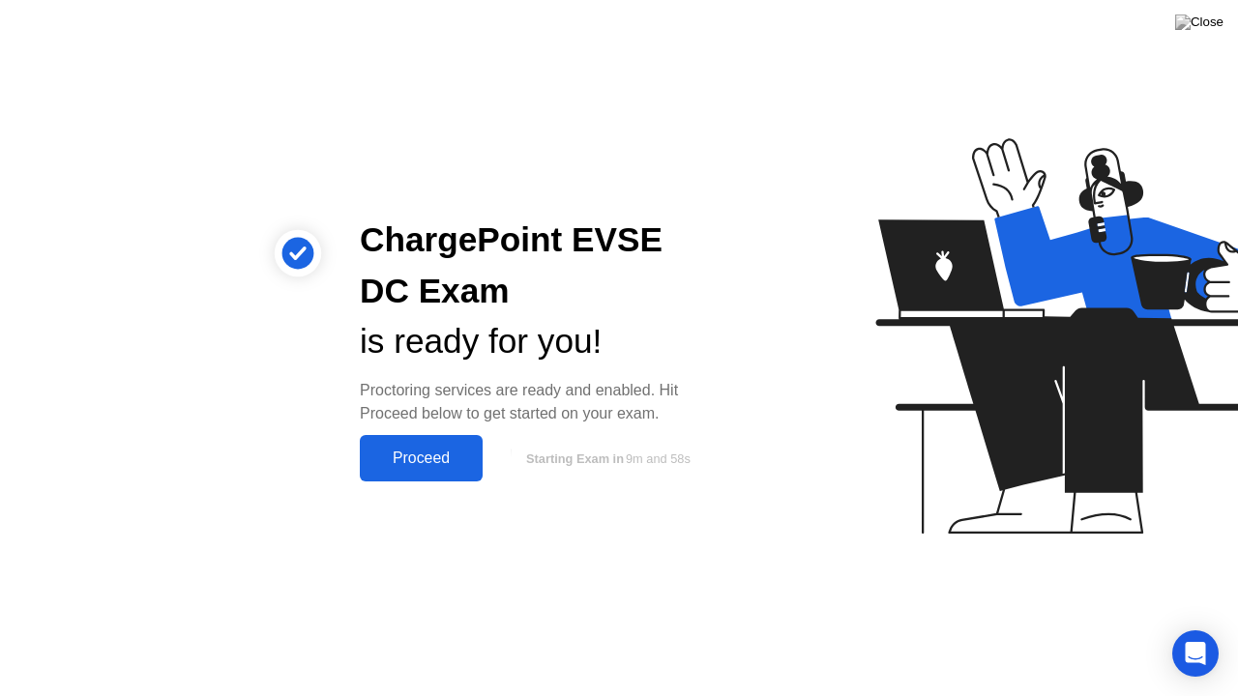
click at [442, 453] on div "Proceed" at bounding box center [421, 458] width 111 height 17
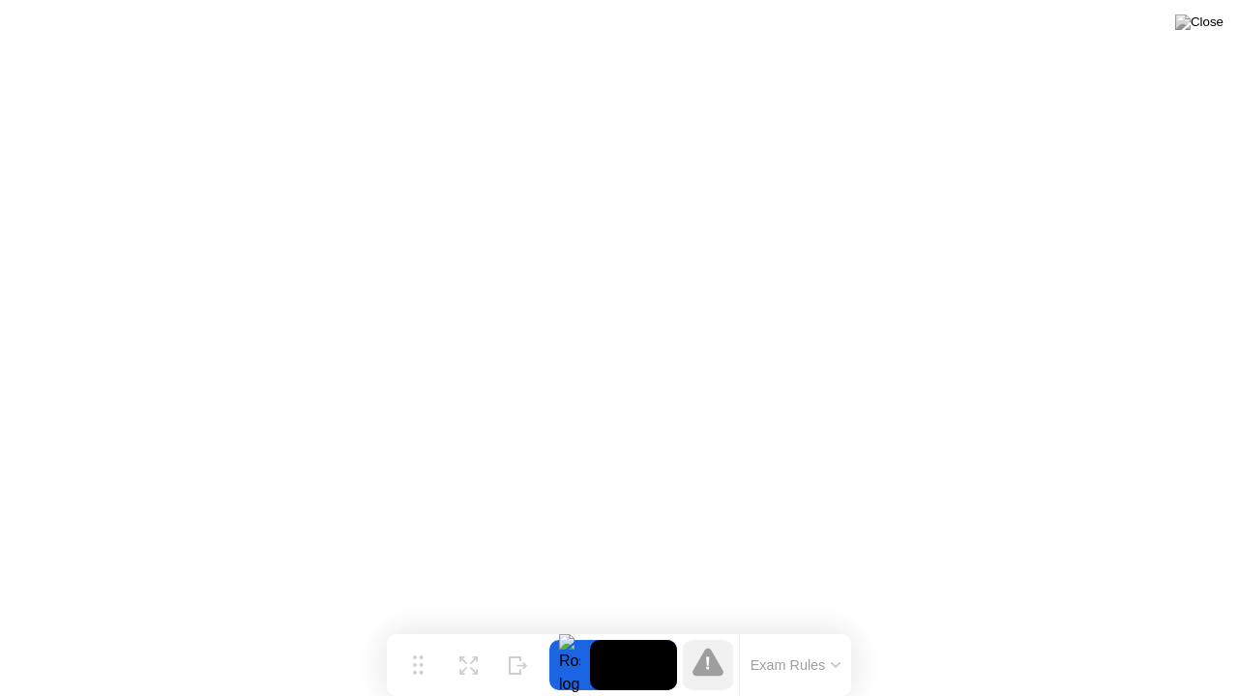
click at [764, 628] on button "Exam Rules" at bounding box center [796, 665] width 103 height 17
